Goal: Register for event/course

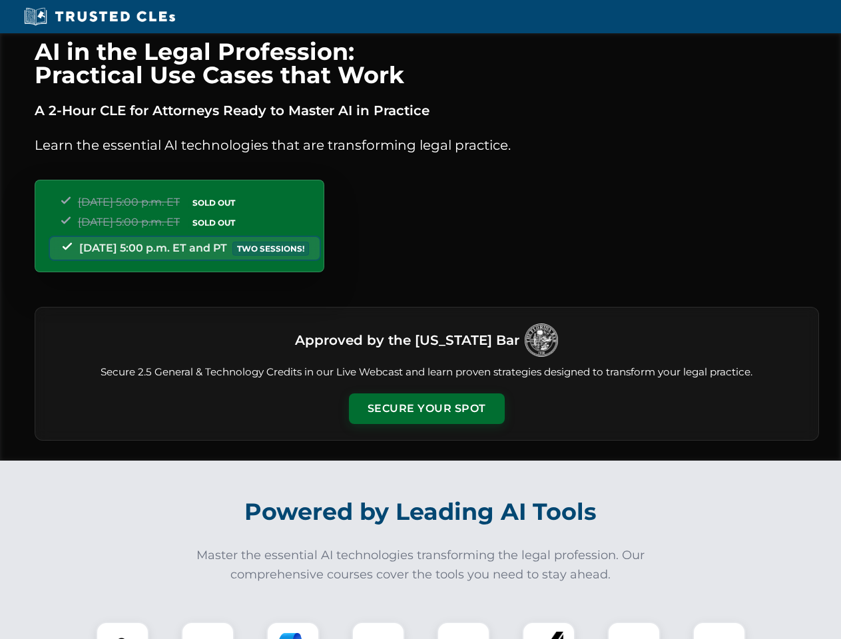
click at [426, 409] on button "Secure Your Spot" at bounding box center [427, 409] width 156 height 31
click at [123, 631] on img at bounding box center [122, 648] width 39 height 39
